Goal: Information Seeking & Learning: Learn about a topic

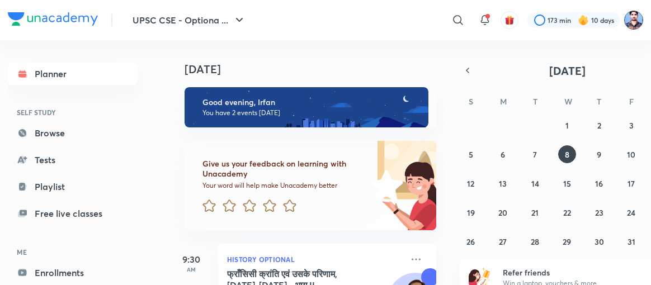
click at [627, 18] on img at bounding box center [633, 20] width 19 height 19
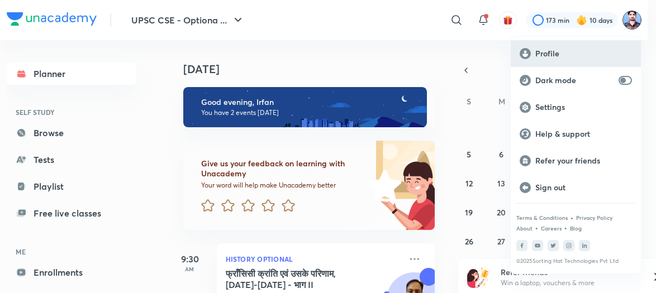
click at [547, 44] on div "Profile" at bounding box center [576, 53] width 130 height 27
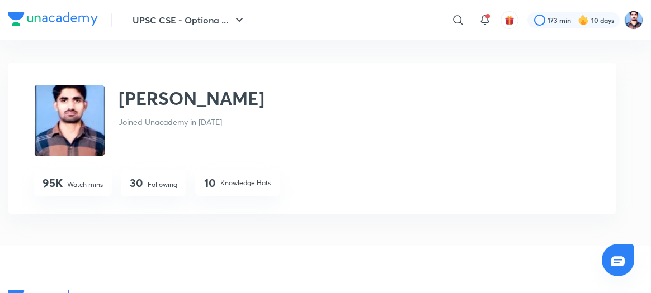
click at [153, 180] on p "Following" at bounding box center [163, 185] width 30 height 10
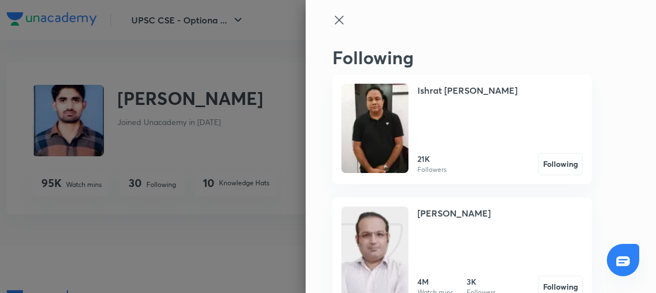
click at [153, 179] on div at bounding box center [328, 146] width 656 height 293
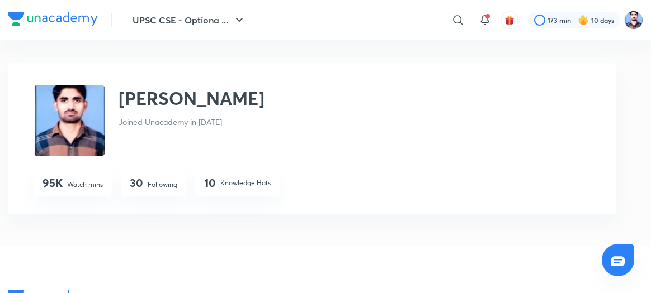
click at [153, 180] on p "Following" at bounding box center [163, 185] width 30 height 10
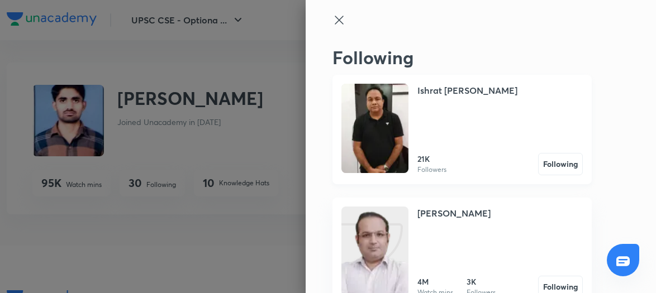
click at [397, 98] on img at bounding box center [375, 128] width 67 height 89
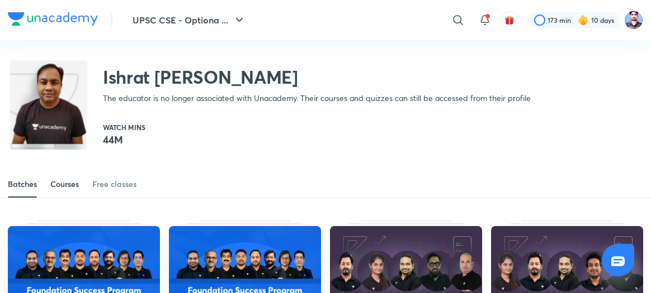
click at [63, 177] on link "Courses" at bounding box center [64, 184] width 29 height 27
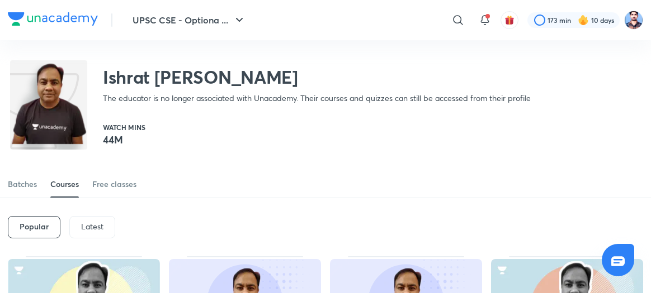
click at [95, 219] on div "Latest" at bounding box center [92, 227] width 46 height 22
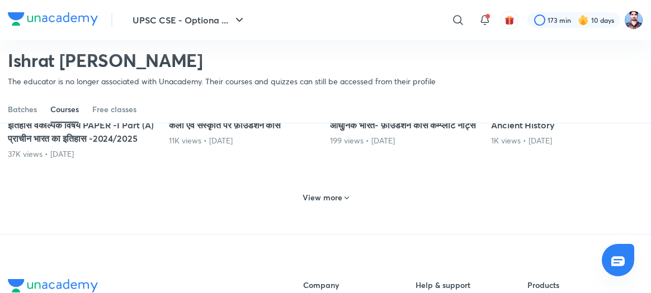
scroll to position [577, 0]
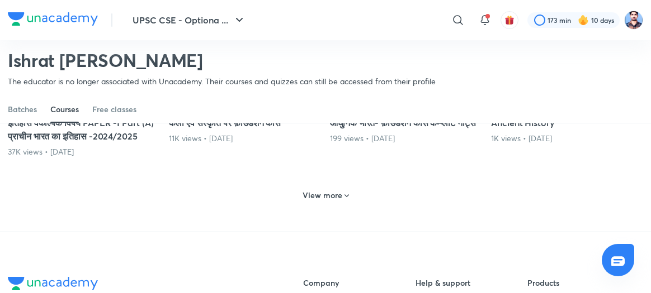
click at [325, 200] on div "View more" at bounding box center [325, 196] width 55 height 18
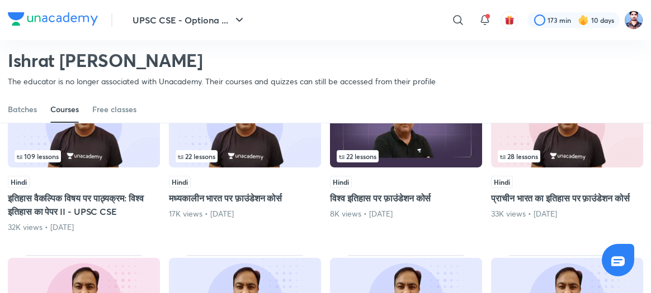
scroll to position [870, 0]
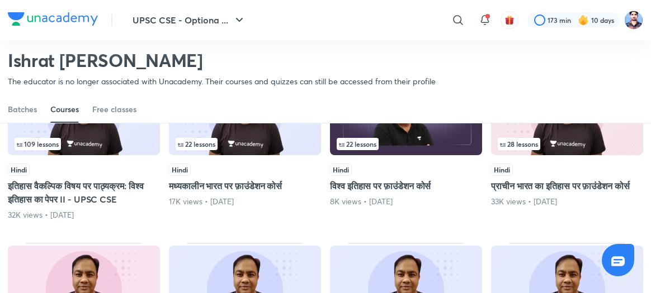
click at [98, 147] on img at bounding box center [84, 111] width 152 height 87
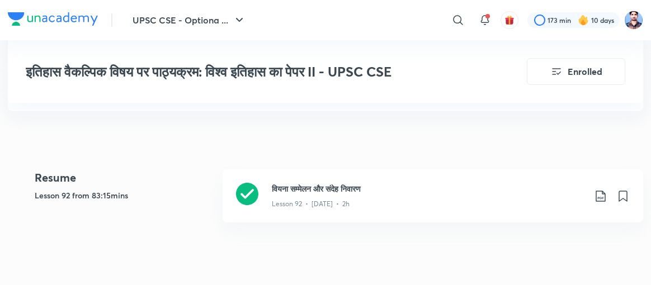
scroll to position [266, 0]
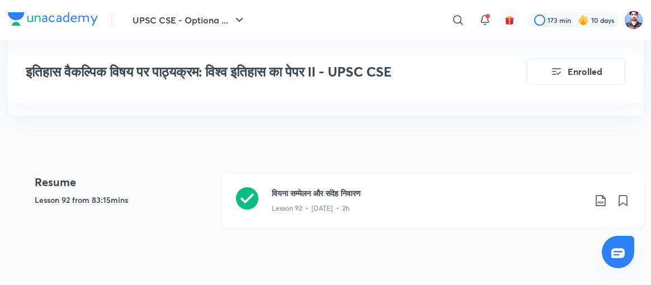
click at [251, 200] on icon at bounding box center [247, 198] width 22 height 22
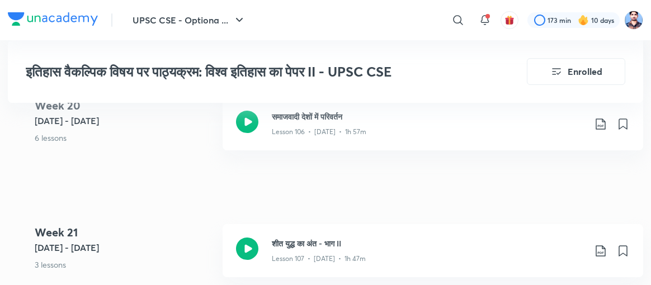
scroll to position [8647, 0]
